Goal: Information Seeking & Learning: Learn about a topic

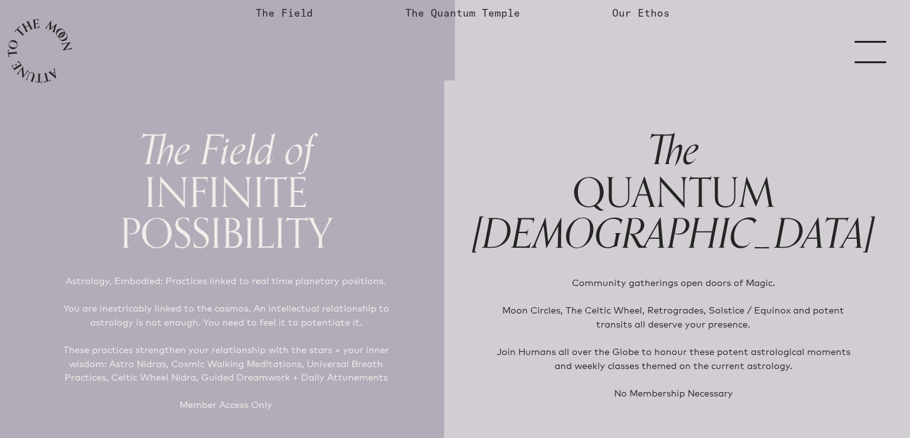
scroll to position [29, 0]
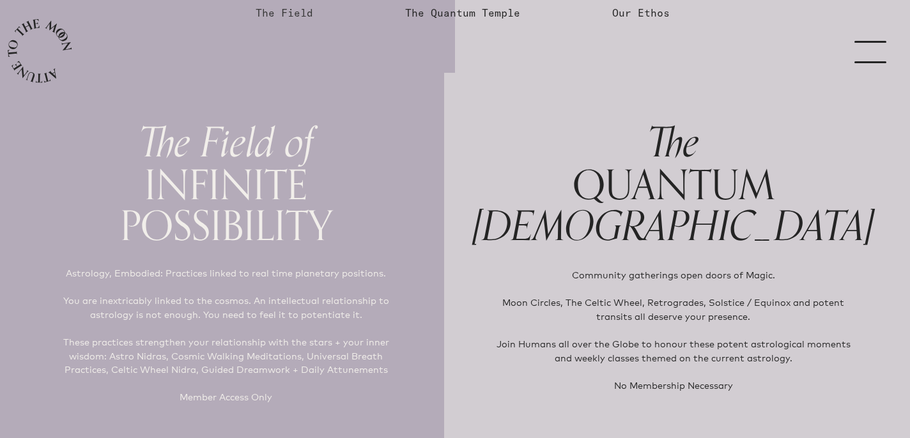
click at [302, 17] on link "The Field" at bounding box center [285, 12] width 58 height 15
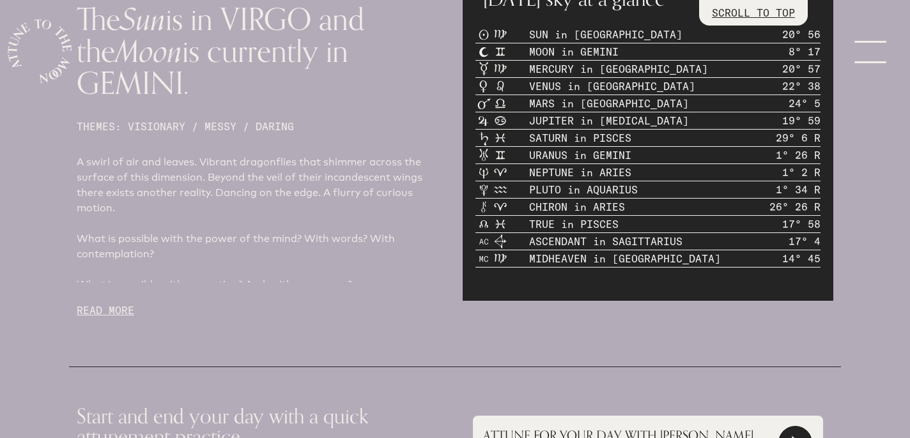
scroll to position [612, 0]
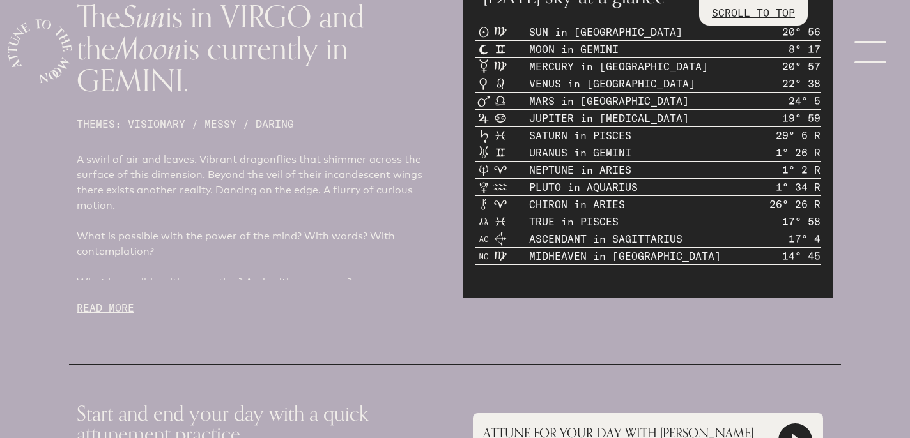
click at [120, 300] on p "READ MORE" at bounding box center [262, 307] width 371 height 15
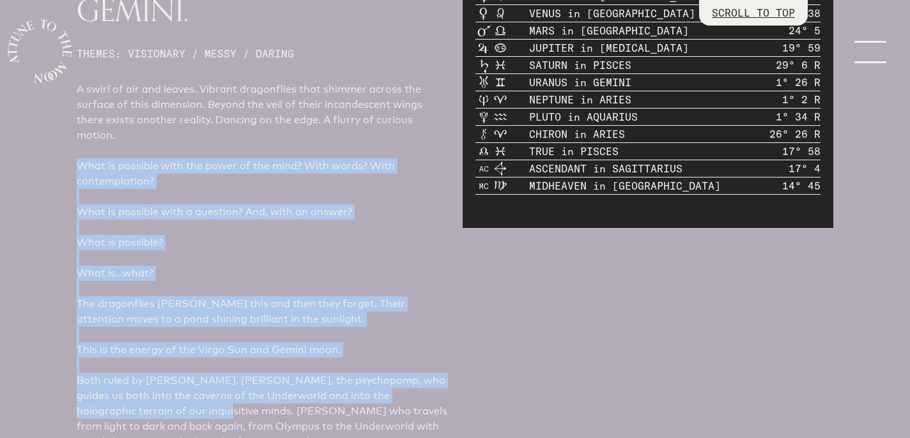
scroll to position [686, 0]
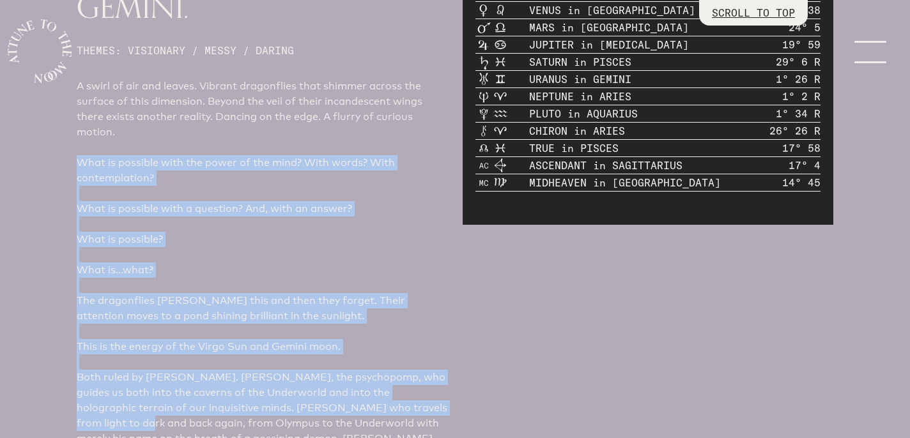
drag, startPoint x: 79, startPoint y: 205, endPoint x: 444, endPoint y: 371, distance: 400.1
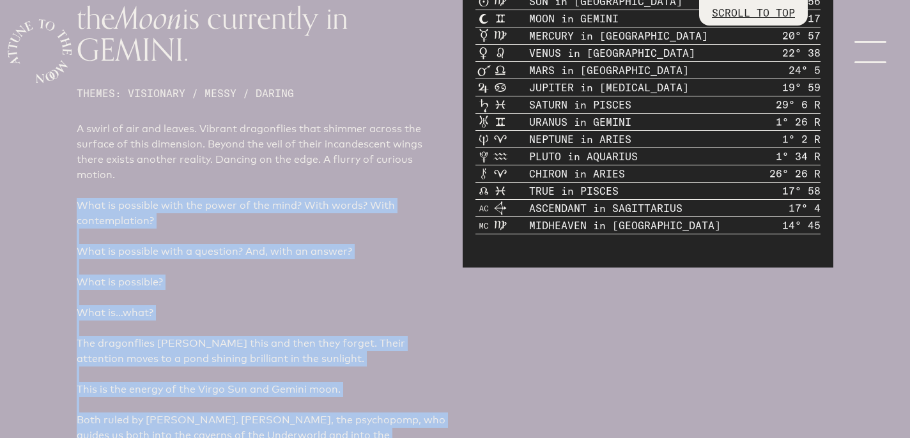
scroll to position [493, 0]
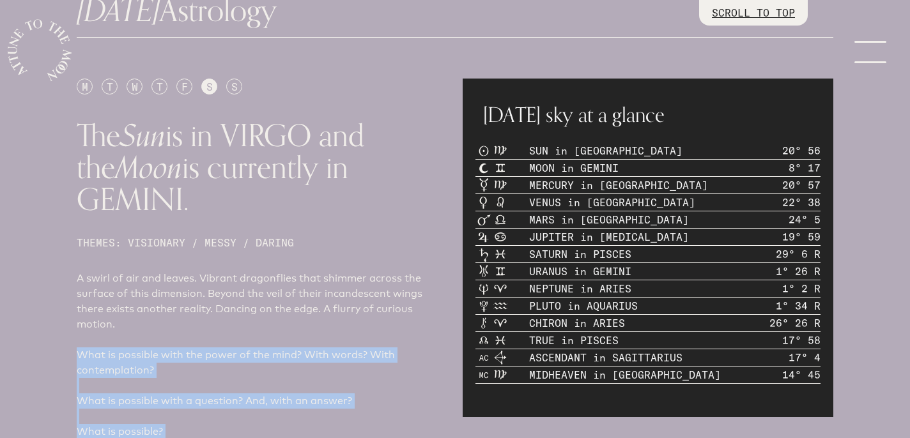
click at [125, 378] on p at bounding box center [262, 385] width 371 height 15
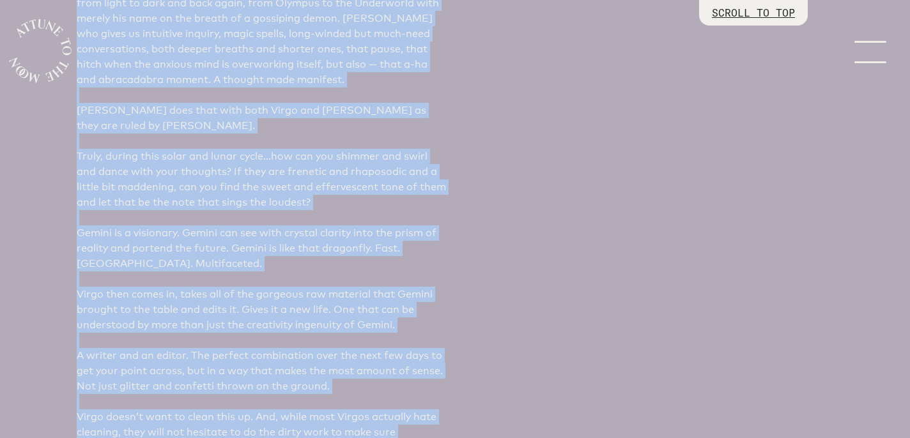
scroll to position [1110, 0]
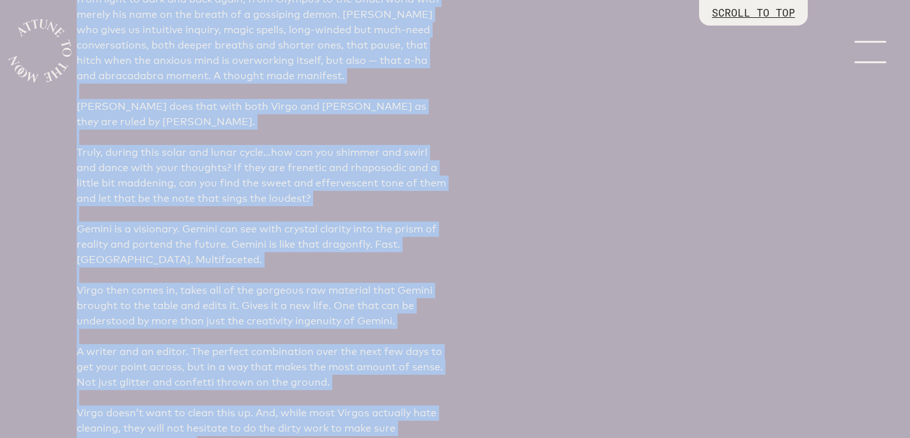
drag, startPoint x: 81, startPoint y: 219, endPoint x: 195, endPoint y: 412, distance: 224.0
click at [195, 412] on div "A swirl of air and leaves. Vibrant dragonflies that shimmer across the surface …" at bounding box center [262, 76] width 371 height 844
